Goal: Navigation & Orientation: Find specific page/section

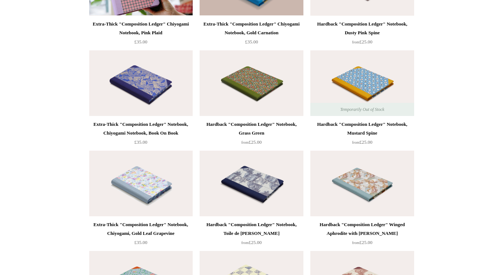
scroll to position [1247, 0]
click at [288, 173] on img at bounding box center [252, 184] width 104 height 66
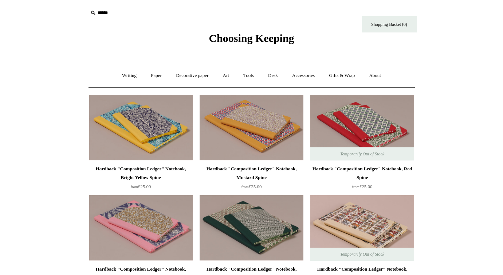
scroll to position [0, 0]
click at [354, 74] on link "Gifts & Wrap +" at bounding box center [342, 75] width 39 height 19
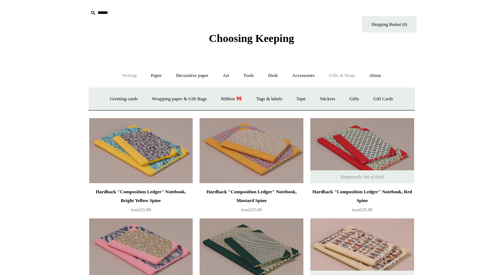
click at [128, 75] on link "Writing +" at bounding box center [130, 75] width 28 height 19
click at [277, 74] on link "Desk +" at bounding box center [273, 75] width 23 height 19
click at [167, 95] on link "Pen pots" at bounding box center [165, 98] width 29 height 19
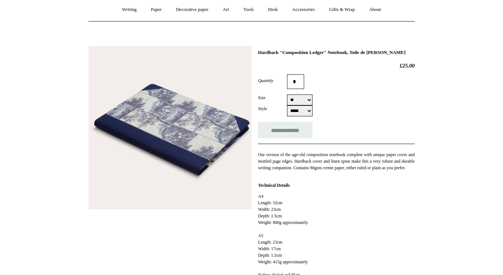
scroll to position [66, 0]
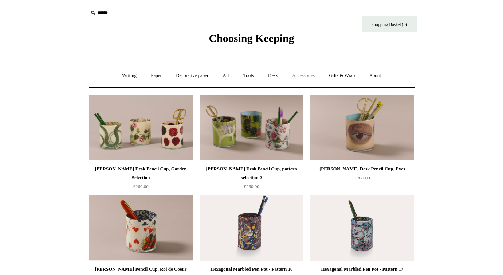
click at [295, 74] on link "Accessories +" at bounding box center [304, 75] width 36 height 19
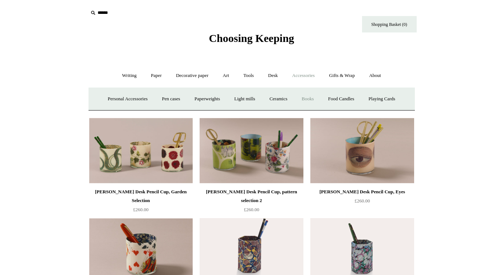
click at [312, 99] on link "Books" at bounding box center [307, 98] width 25 height 19
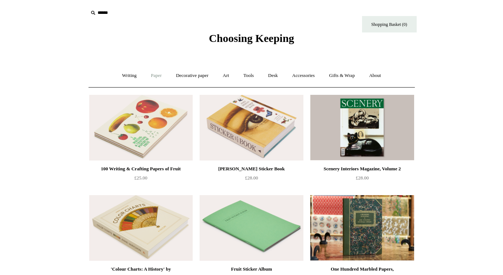
click at [159, 74] on link "Paper +" at bounding box center [156, 75] width 24 height 19
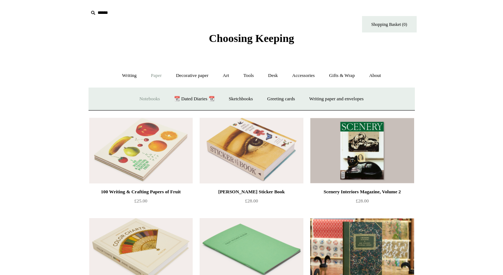
click at [151, 101] on link "Notebooks +" at bounding box center [150, 98] width 34 height 19
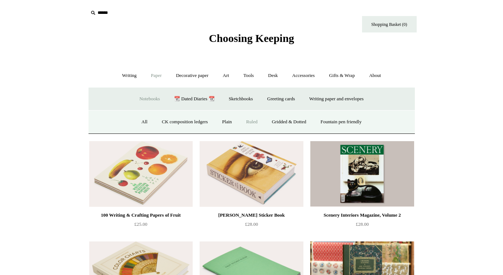
click at [247, 120] on link "Ruled" at bounding box center [252, 121] width 24 height 19
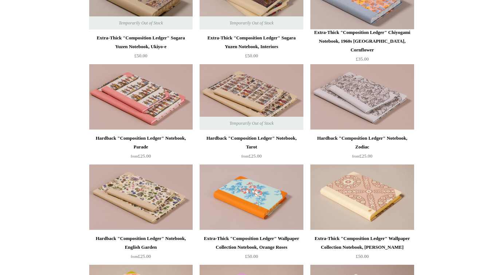
scroll to position [1154, 0]
